Goal: Transaction & Acquisition: Purchase product/service

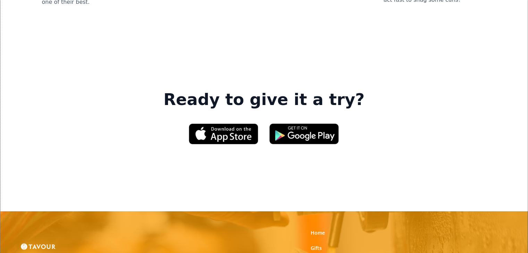
scroll to position [1041, 0]
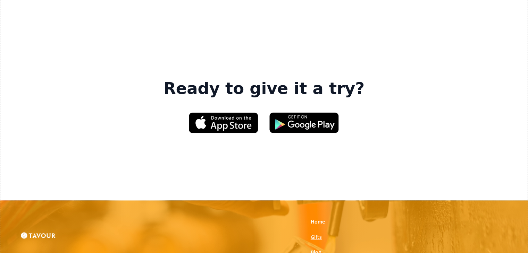
click at [318, 234] on link "Gifts" at bounding box center [316, 237] width 11 height 7
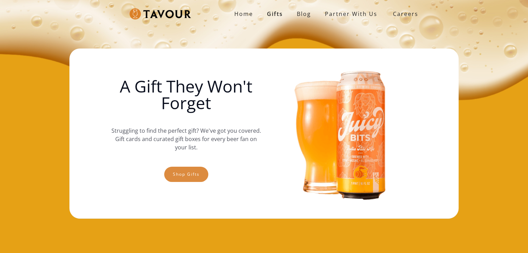
click at [178, 169] on link "Shop gifts" at bounding box center [186, 174] width 44 height 15
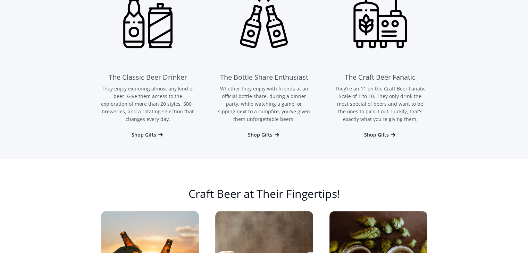
scroll to position [497, 0]
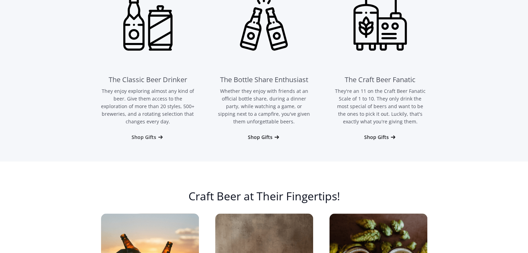
click at [139, 137] on div "Shop Gifts" at bounding box center [144, 137] width 25 height 7
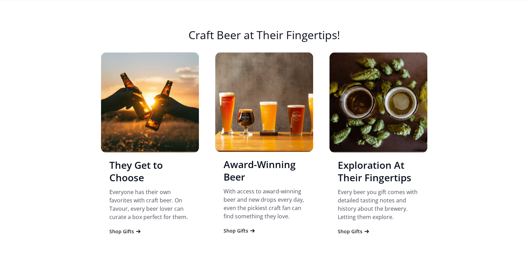
scroll to position [658, 0]
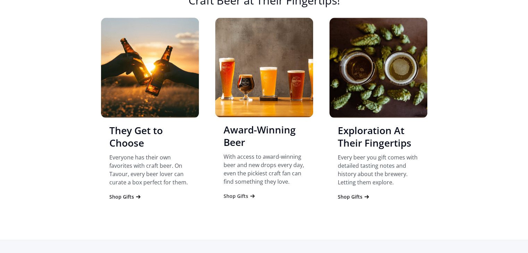
click at [249, 198] on icon "2 of 4" at bounding box center [252, 196] width 7 height 7
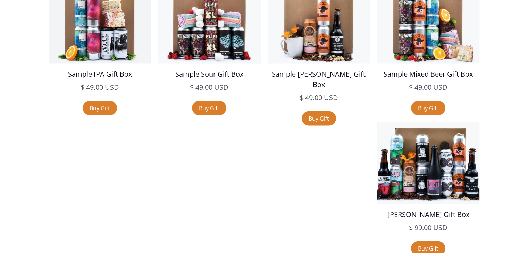
scroll to position [1384, 0]
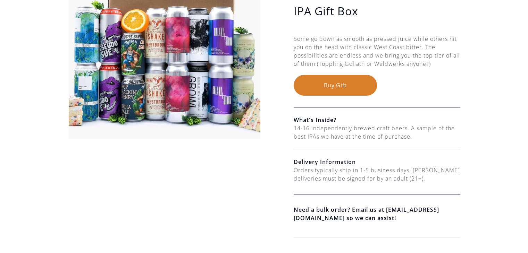
scroll to position [35, 0]
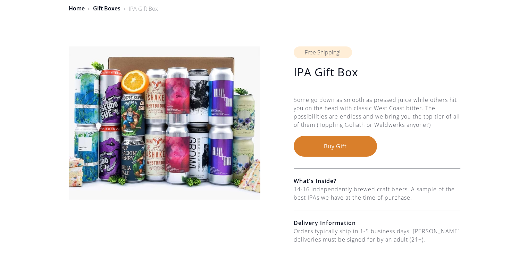
click at [357, 139] on button "Buy Gift" at bounding box center [335, 146] width 83 height 21
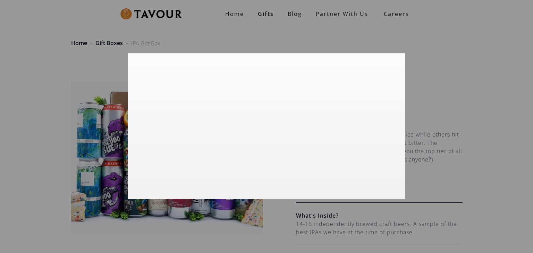
scroll to position [0, 0]
